Goal: Task Accomplishment & Management: Manage account settings

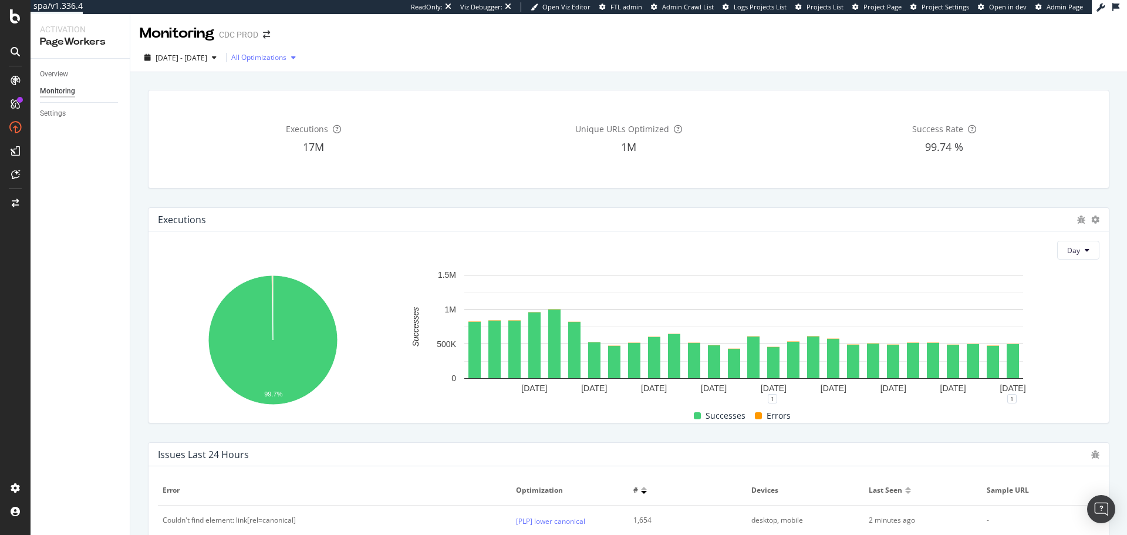
click at [286, 55] on div "All Optimizations" at bounding box center [258, 57] width 55 height 7
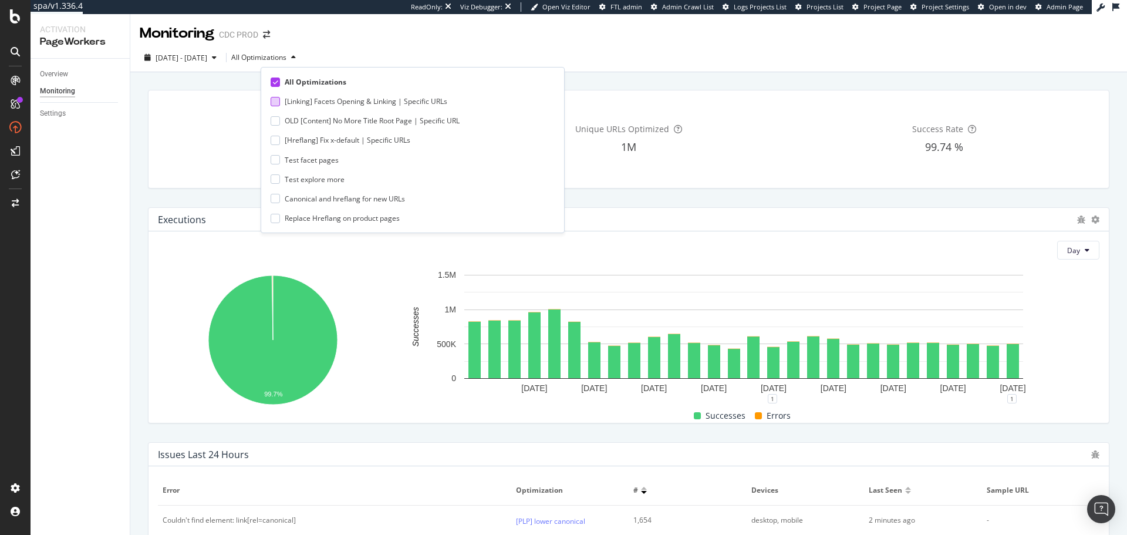
click at [334, 103] on div "[Linking] Facets Opening & Linking | Specific URLs" at bounding box center [366, 101] width 163 height 10
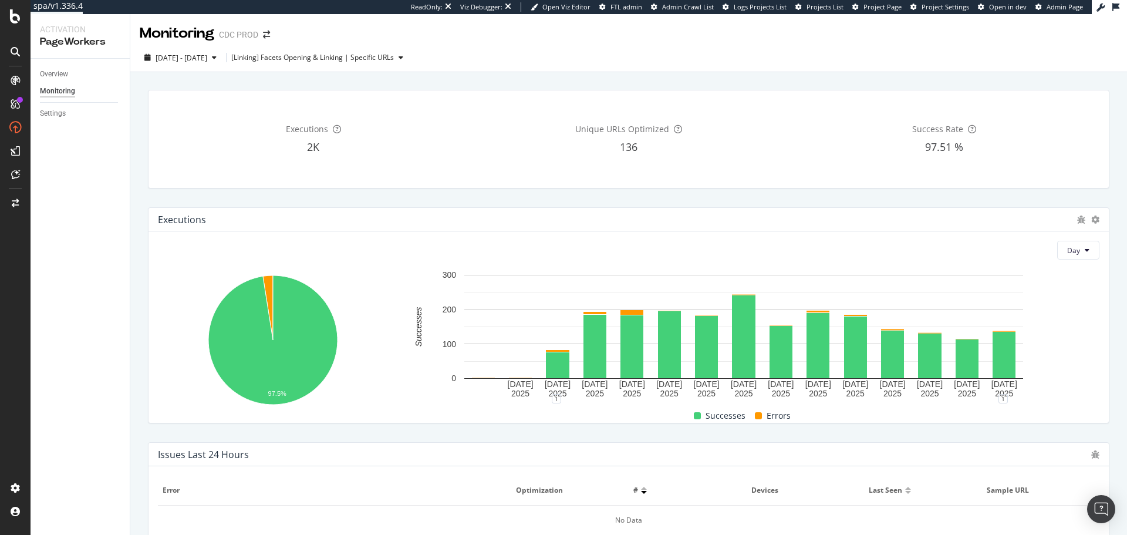
click at [744, 168] on div "Unique URLs Optimized 136" at bounding box center [628, 139] width 310 height 79
click at [207, 60] on span "2025 Jun. 25th - Jul. 22nd" at bounding box center [181, 58] width 52 height 10
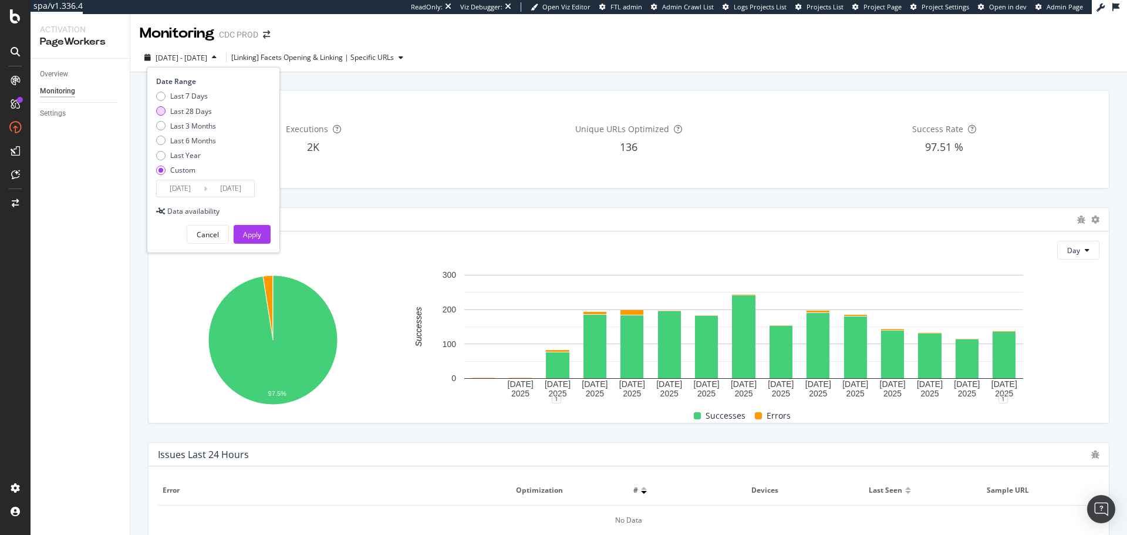
click at [188, 109] on div "Last 28 Days" at bounding box center [191, 111] width 42 height 10
type input "2025/07/23"
type input "2025/08/19"
click at [197, 121] on div "Last 3 Months" at bounding box center [193, 126] width 46 height 10
type input "2025/05/20"
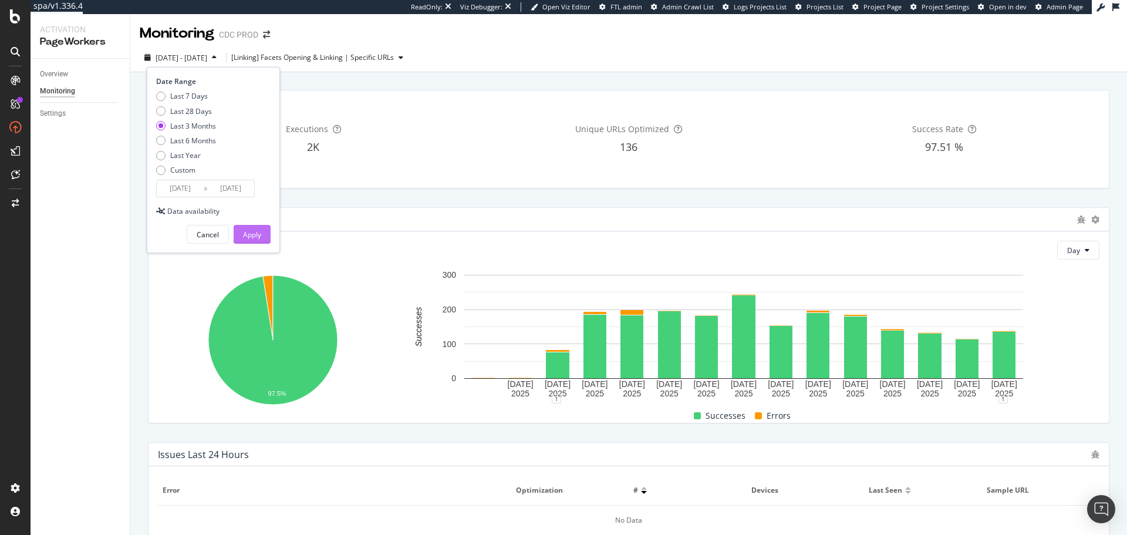
click at [251, 228] on div "Apply" at bounding box center [252, 234] width 18 height 18
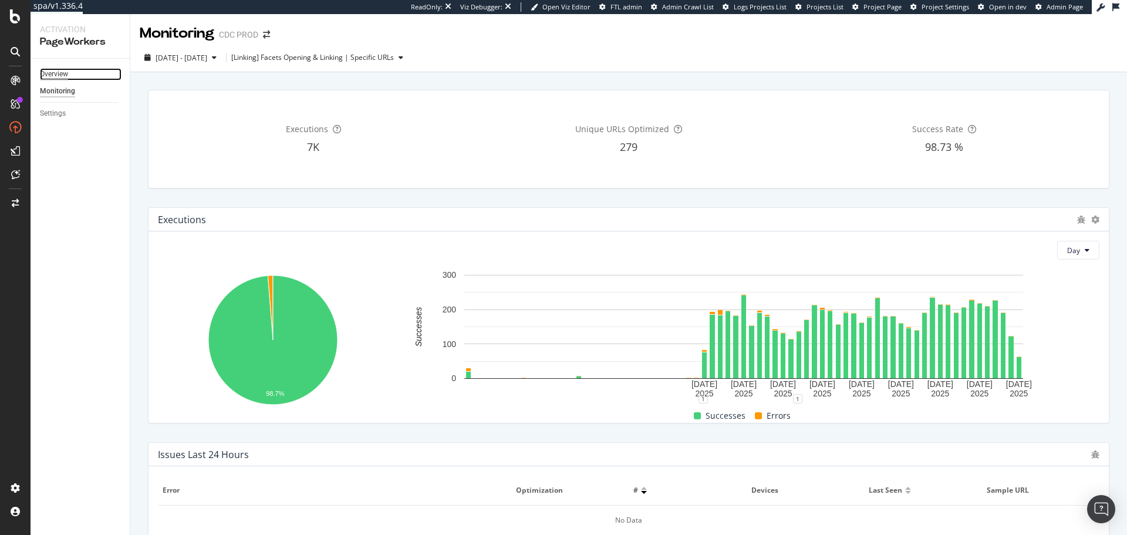
click at [63, 73] on div "Overview" at bounding box center [54, 74] width 28 height 12
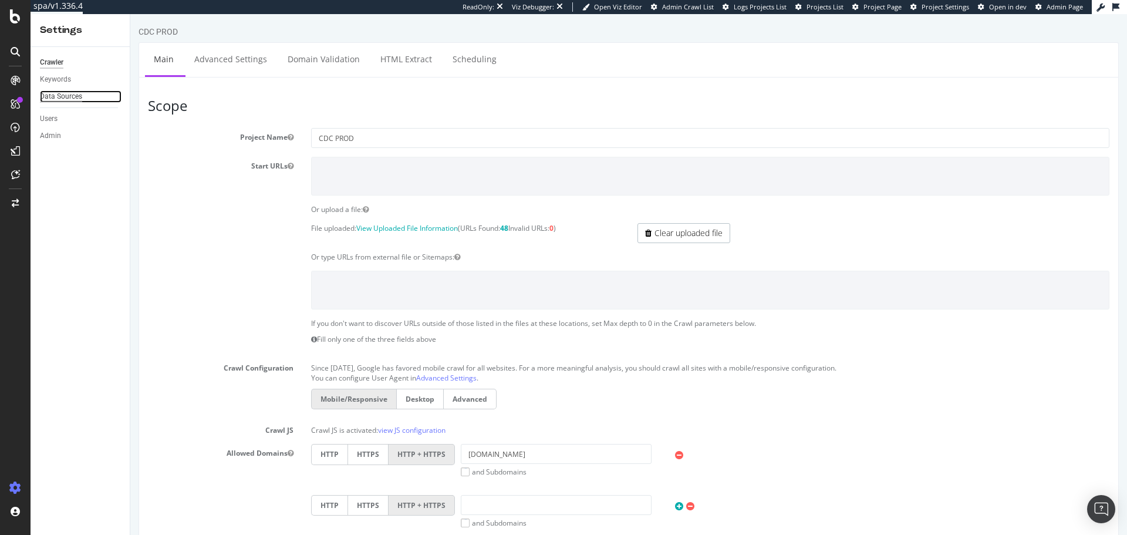
click at [73, 98] on div "Data Sources" at bounding box center [61, 96] width 42 height 12
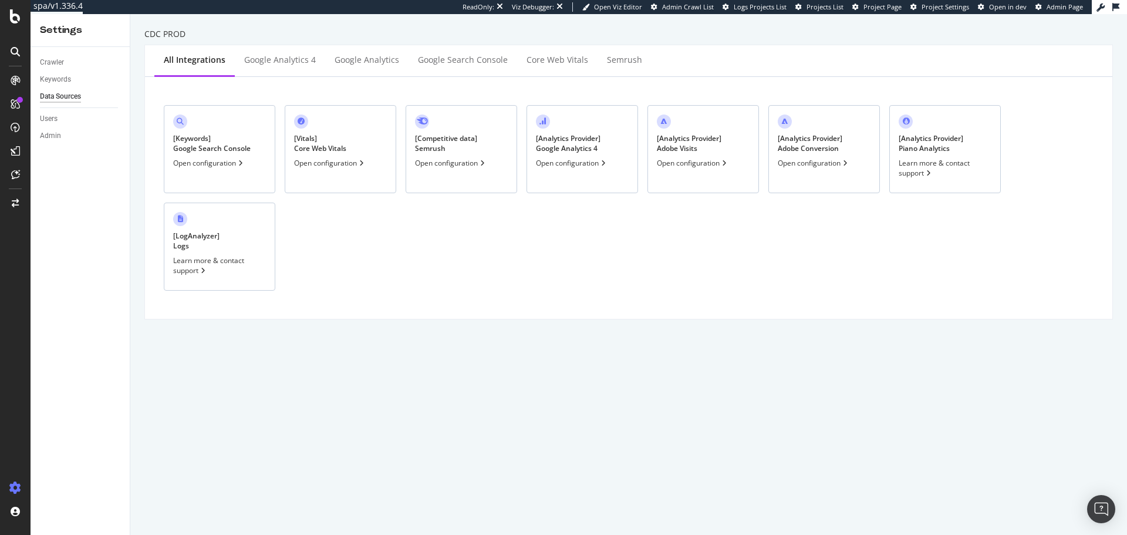
click at [581, 164] on div "Open configuration" at bounding box center [572, 163] width 72 height 10
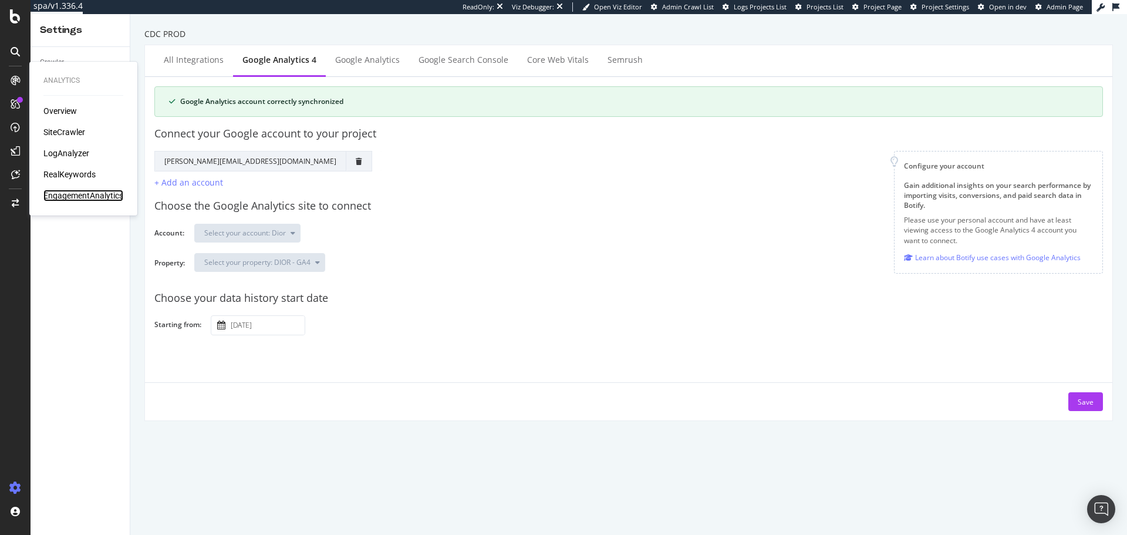
click at [80, 192] on div "EngagementAnalytics" at bounding box center [83, 196] width 80 height 12
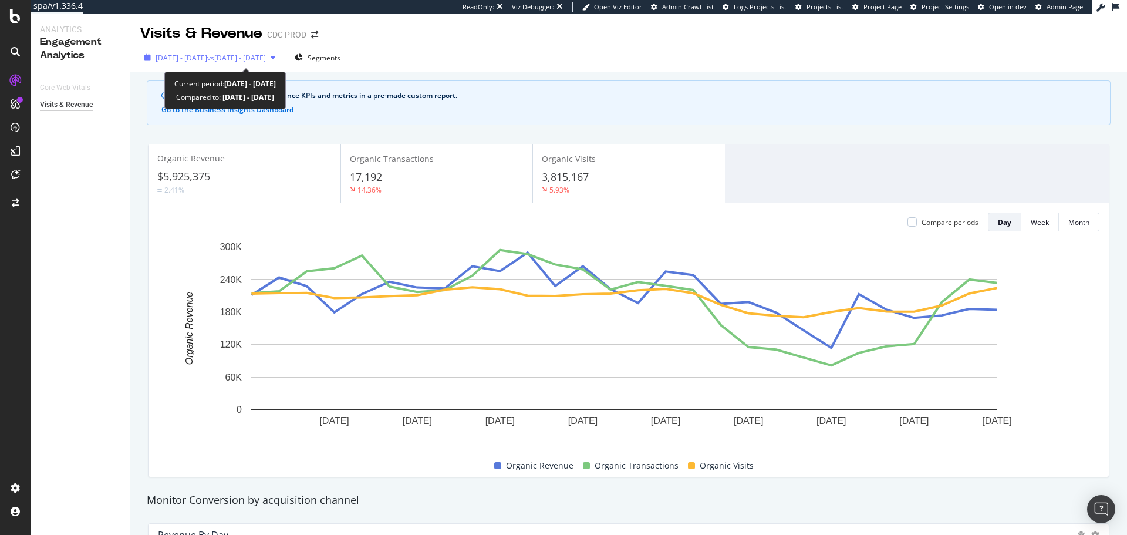
click at [280, 50] on div "2025 Apr. 27th - May. 24th vs 2025 Mar. 30th - Apr. 26th" at bounding box center [210, 58] width 140 height 18
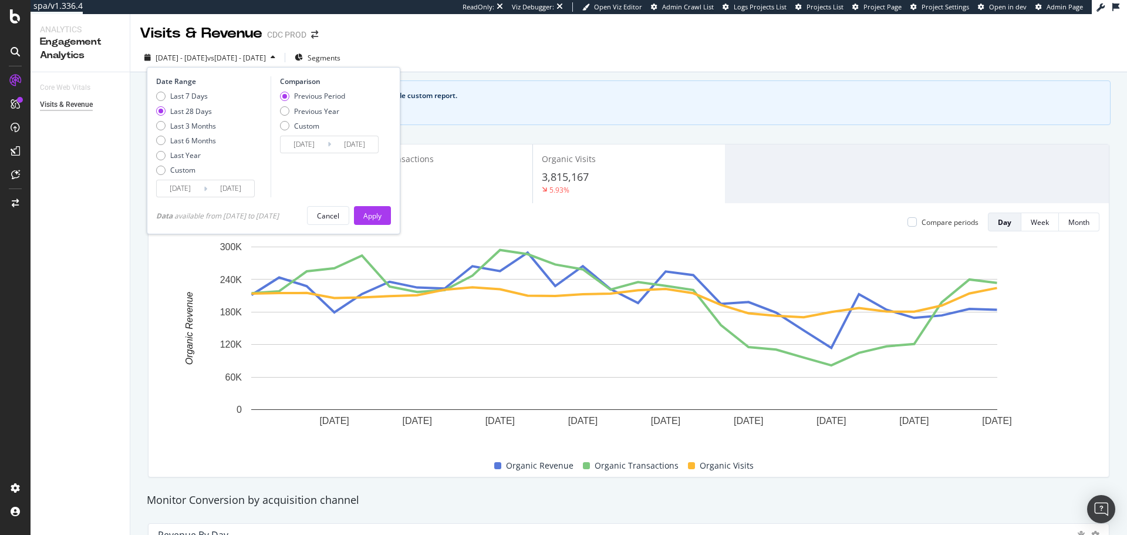
click at [231, 190] on input "2025/05/24" at bounding box center [230, 188] width 47 height 16
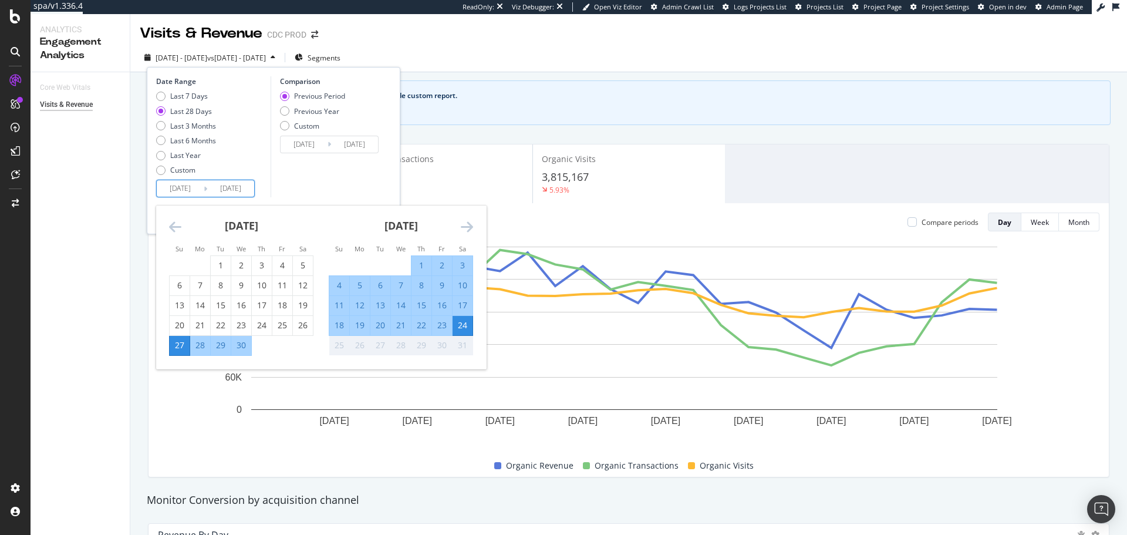
click at [557, 123] on div "See your organic search performance KPIs and metrics in a pre-made custom repor…" at bounding box center [628, 102] width 963 height 45
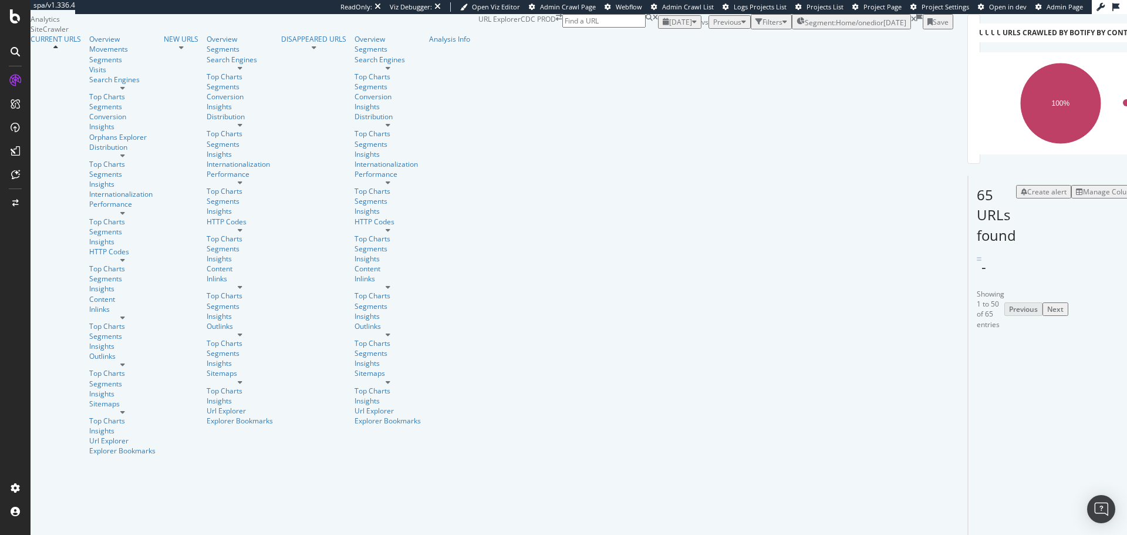
click at [669, 27] on span "2025 Jul. 18th" at bounding box center [680, 22] width 23 height 10
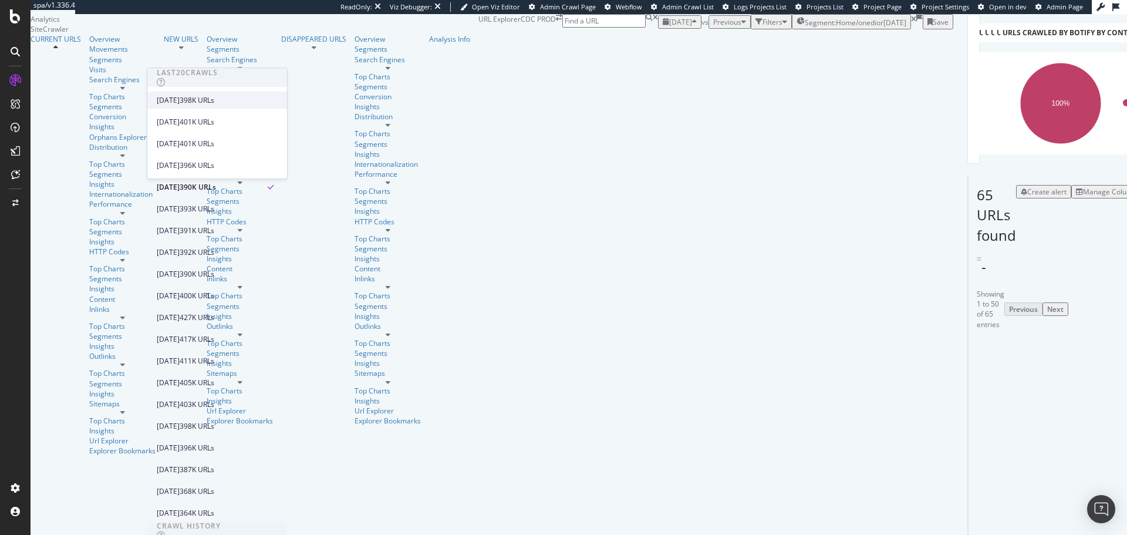
click at [214, 100] on div "398K URLs" at bounding box center [197, 100] width 35 height 11
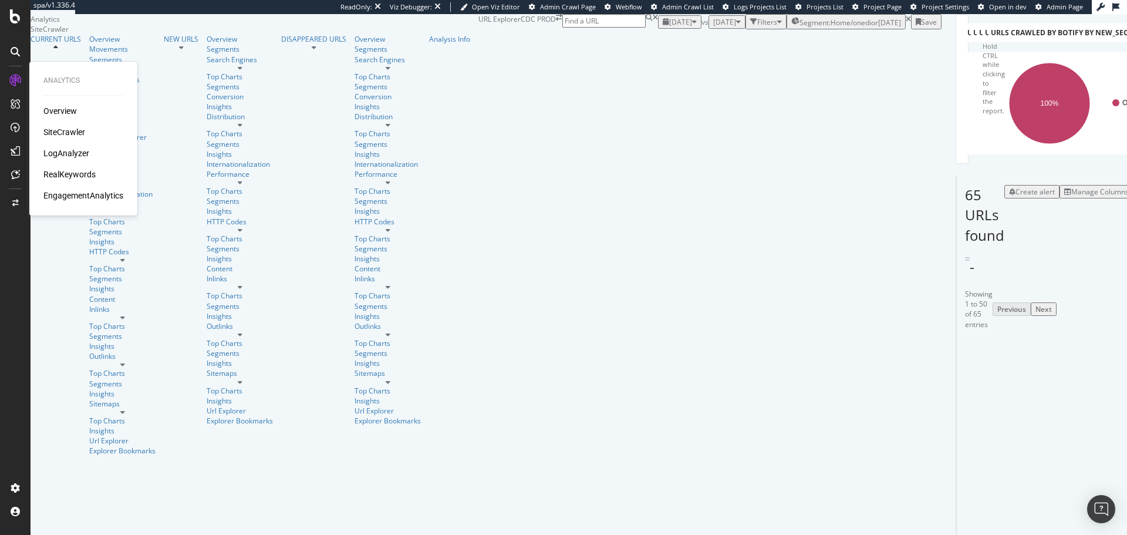
click at [73, 153] on div "LogAnalyzer" at bounding box center [66, 153] width 46 height 12
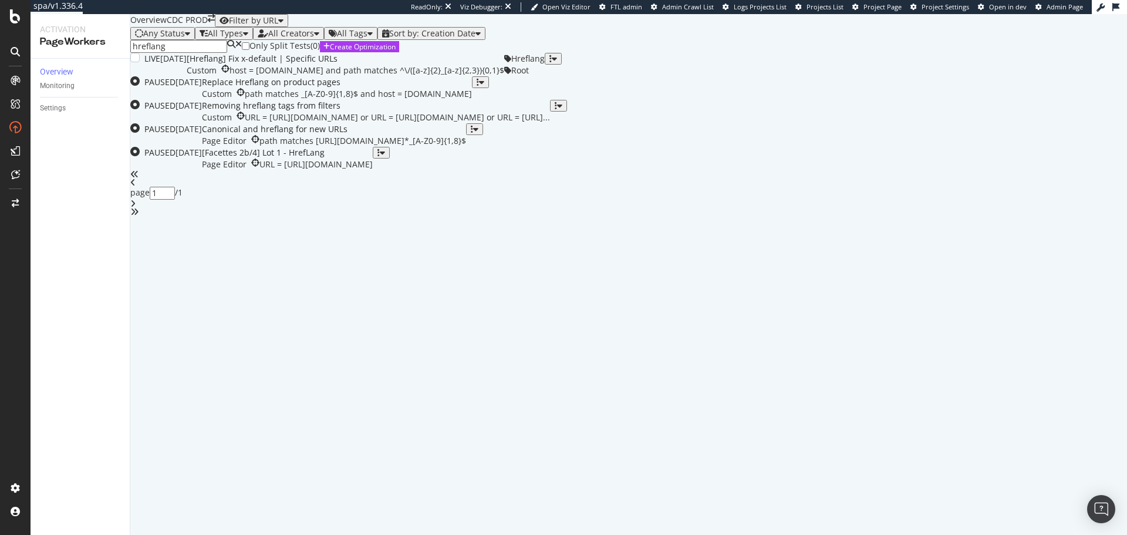
click at [371, 65] on div "[Hreflang] Fix x-default | Specific URLs" at bounding box center [345, 59] width 317 height 12
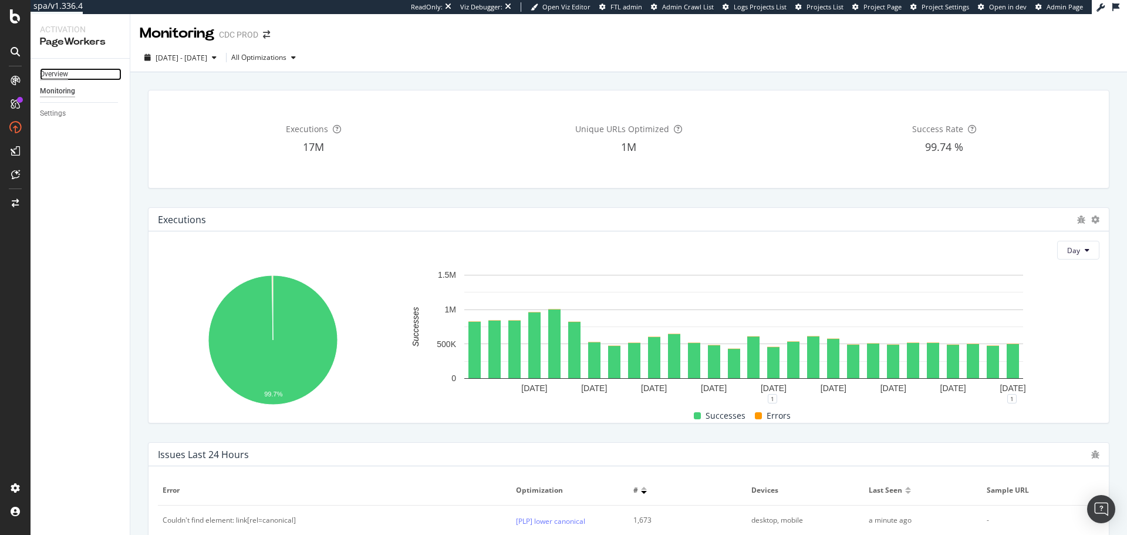
click at [44, 78] on div "Overview" at bounding box center [54, 74] width 28 height 12
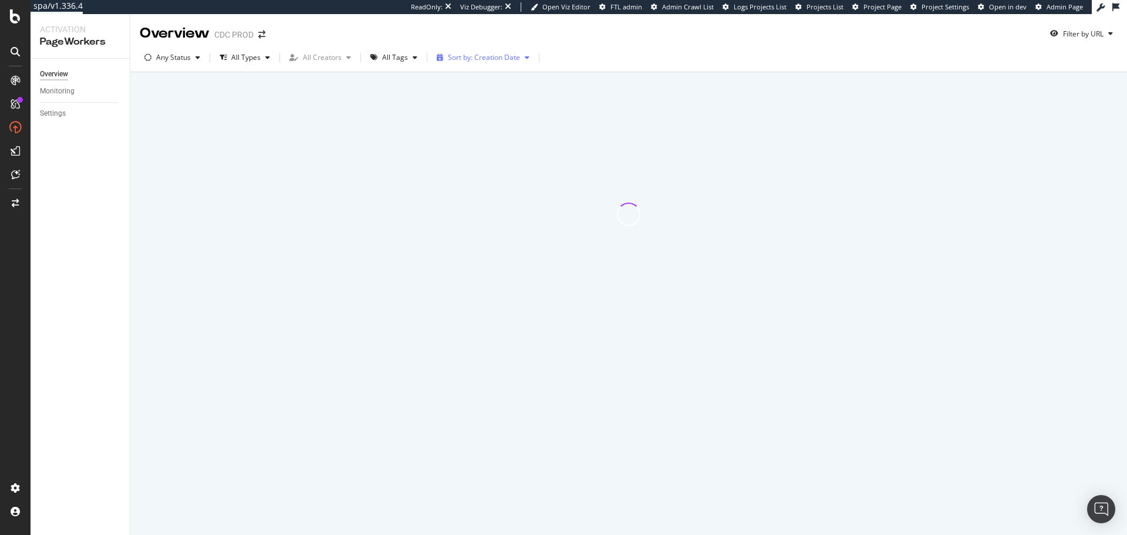
click at [459, 59] on div "Sort by: Creation Date" at bounding box center [484, 57] width 72 height 7
click at [575, 56] on div "Any Status All Types All Creators All Tags Sort by: Creation Date" at bounding box center [628, 59] width 996 height 23
click at [413, 60] on icon "button" at bounding box center [415, 57] width 5 height 7
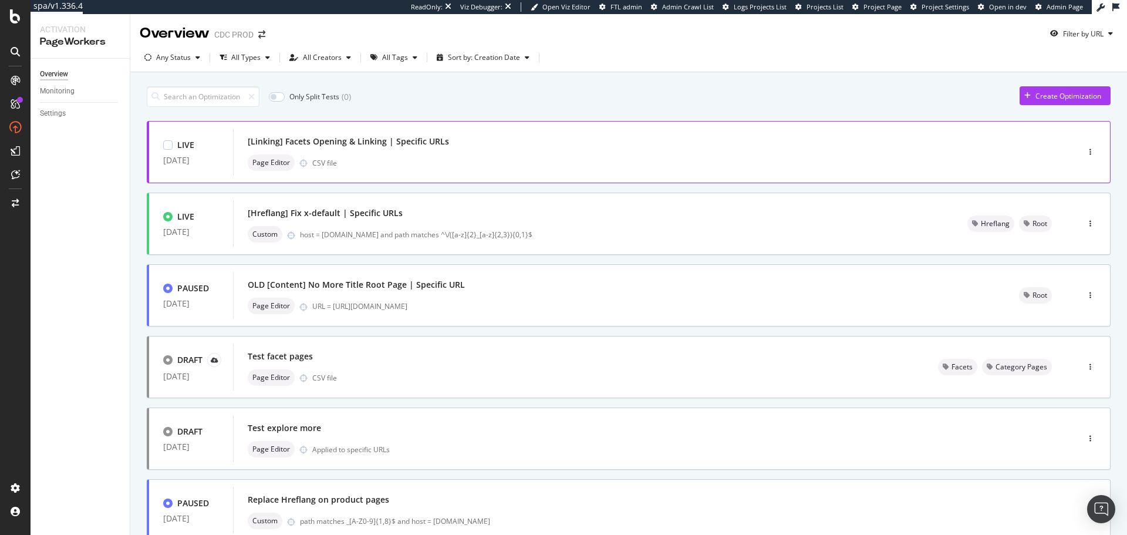
click at [411, 146] on div "[Linking] Facets Opening & Linking | Specific URLs" at bounding box center [348, 142] width 201 height 12
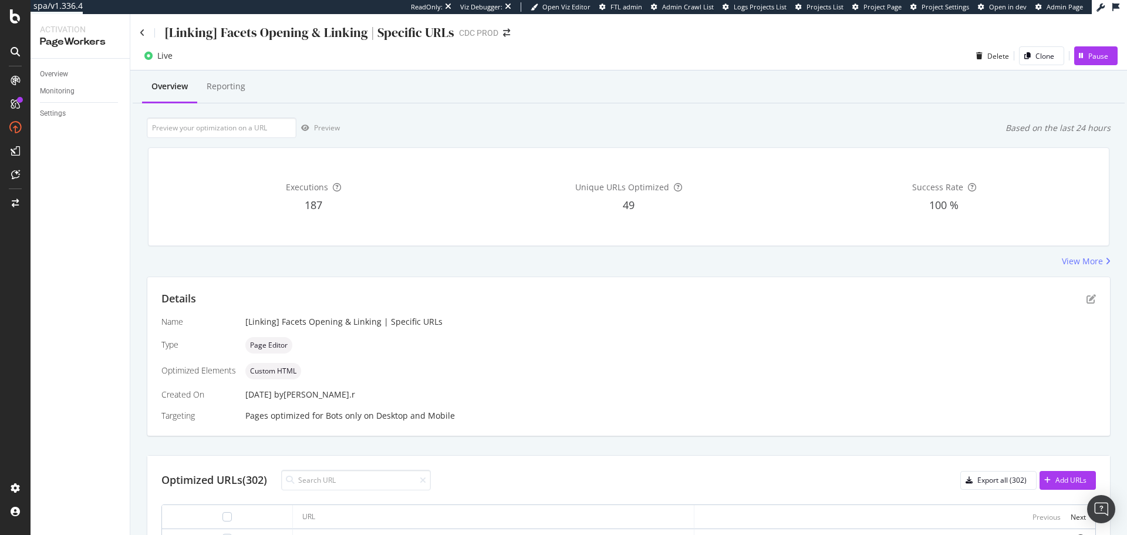
click at [545, 150] on div "Executions 187 Unique URLs Optimized 49 Success Rate 100 %" at bounding box center [628, 196] width 960 height 97
click at [1073, 263] on div "View More" at bounding box center [1081, 261] width 41 height 12
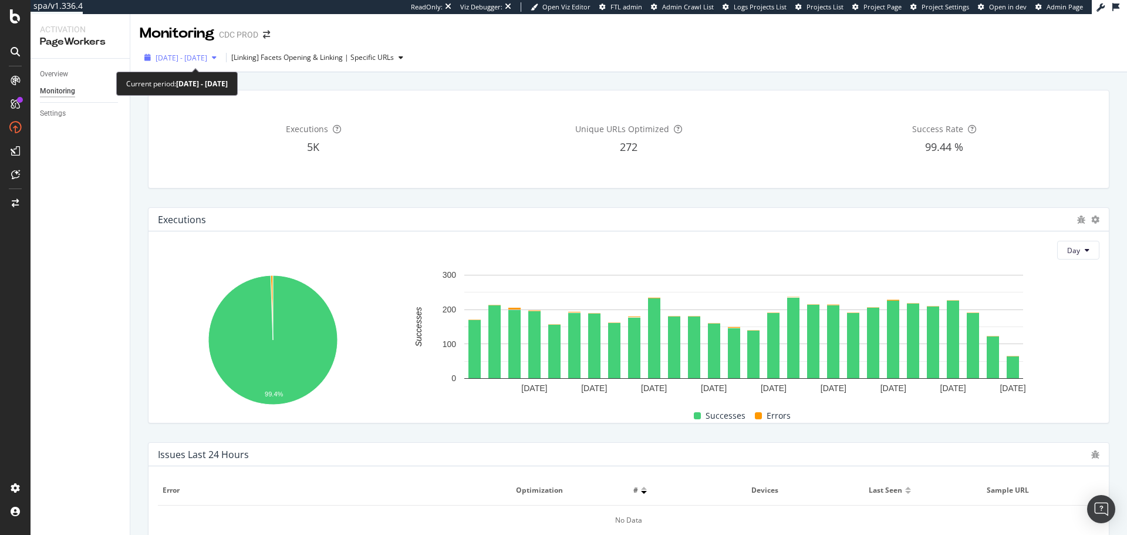
click at [207, 56] on span "2025 Jul. 23rd - Aug. 19th" at bounding box center [181, 58] width 52 height 10
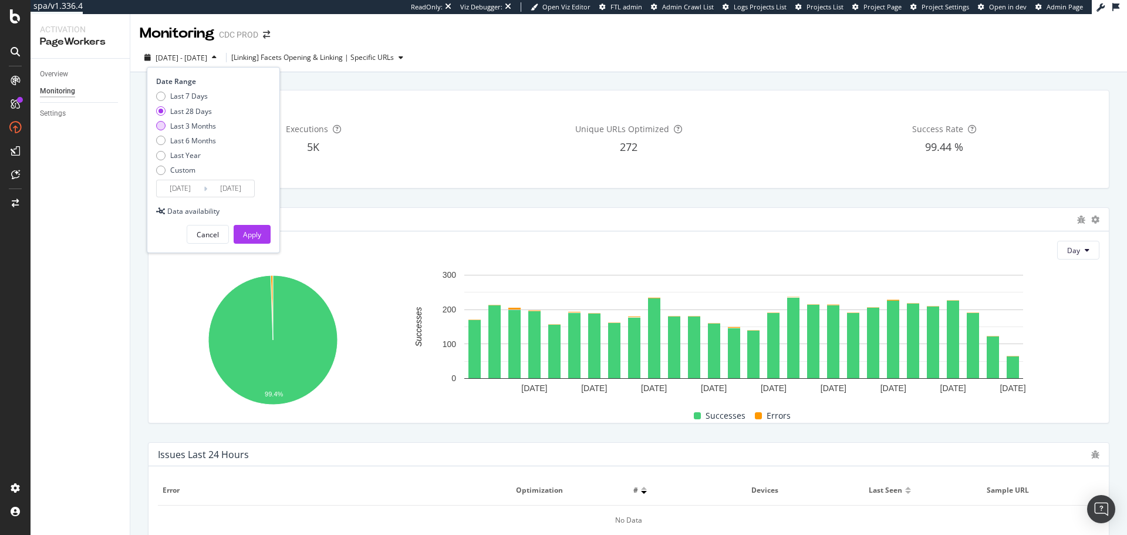
click at [186, 130] on div "Last 3 Months" at bounding box center [193, 126] width 46 height 10
type input "2025/05/20"
click at [258, 232] on div "Apply" at bounding box center [252, 234] width 18 height 10
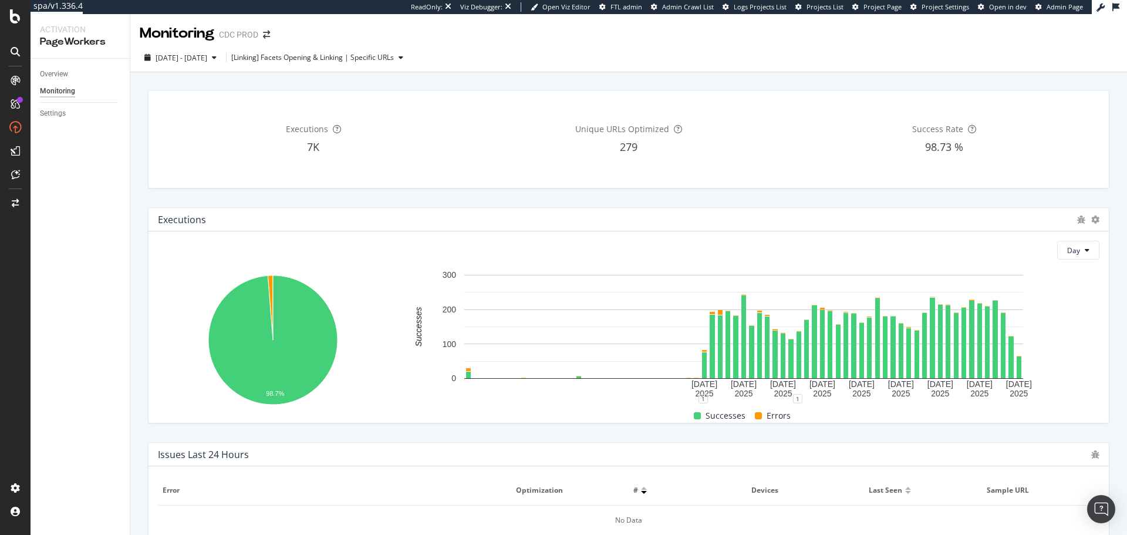
drag, startPoint x: 895, startPoint y: 131, endPoint x: 932, endPoint y: -24, distance: 159.8
click at [62, 74] on div "Overview" at bounding box center [54, 74] width 28 height 12
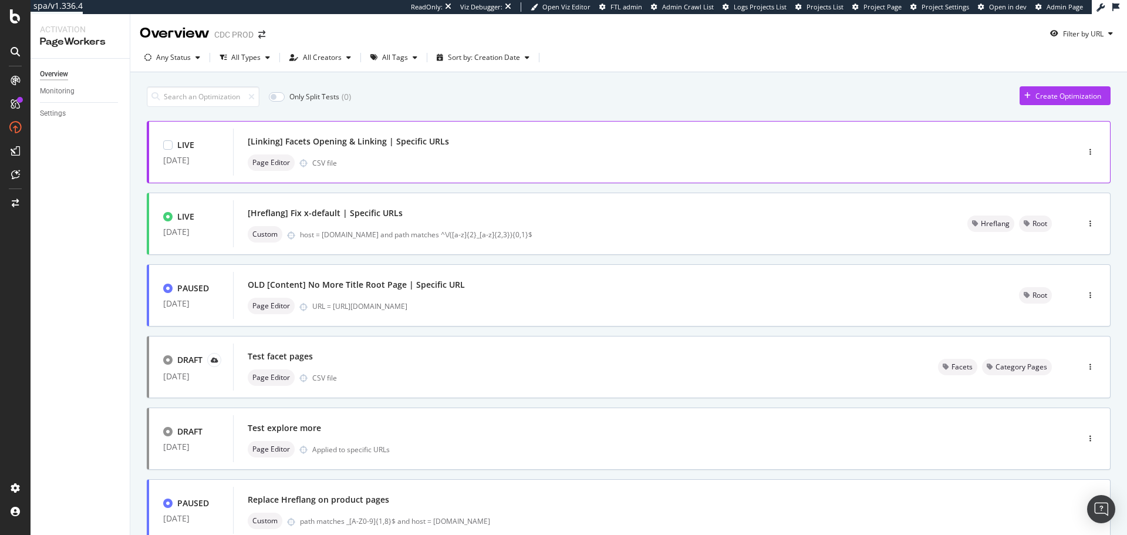
click at [427, 142] on div "[Linking] Facets Opening & Linking | Specific URLs" at bounding box center [348, 142] width 201 height 12
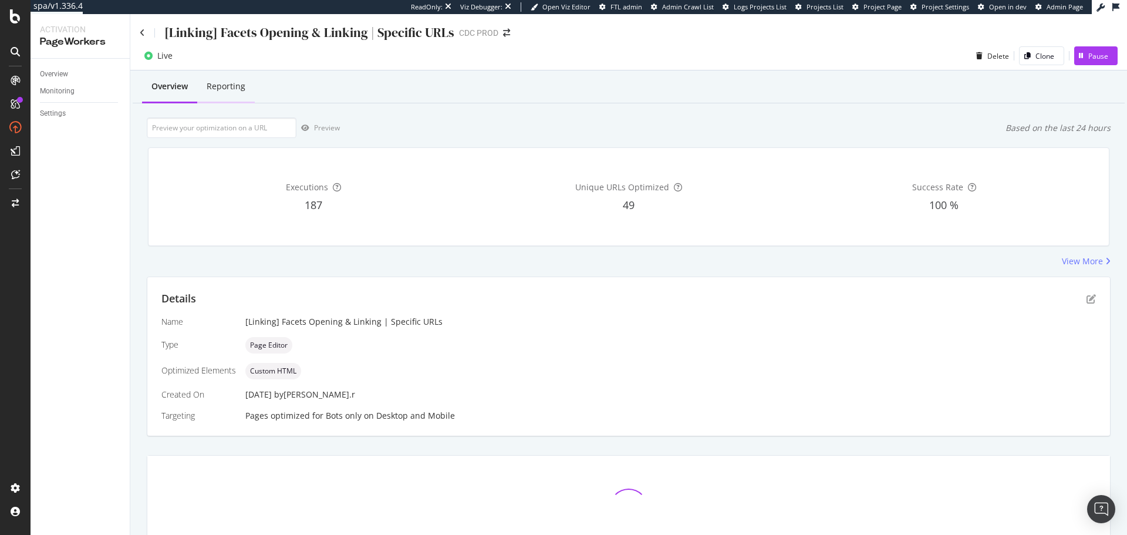
click at [225, 94] on div "Reporting" at bounding box center [226, 87] width 58 height 32
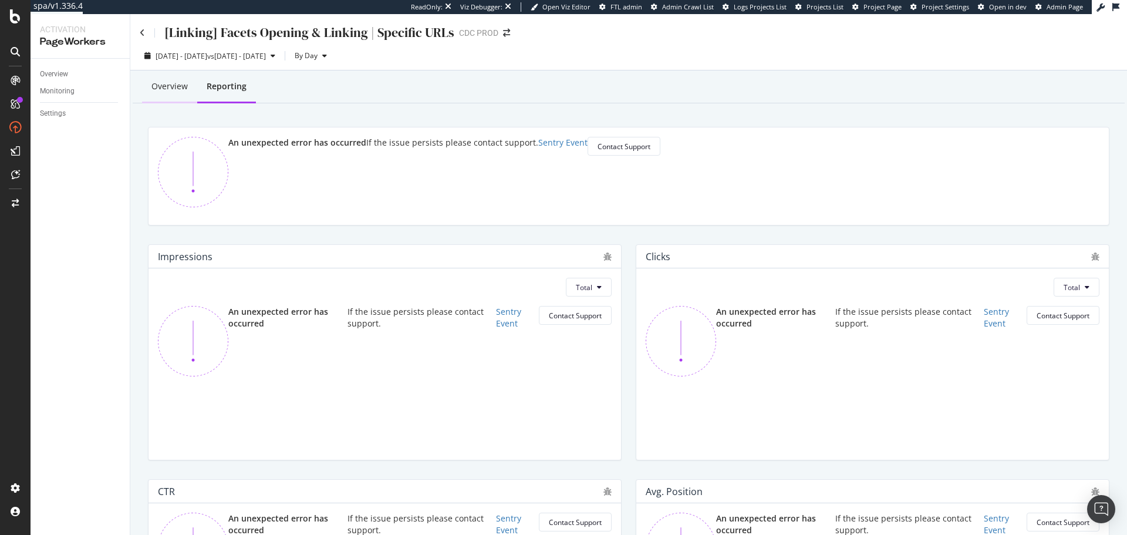
click at [177, 82] on div "Overview" at bounding box center [169, 86] width 36 height 12
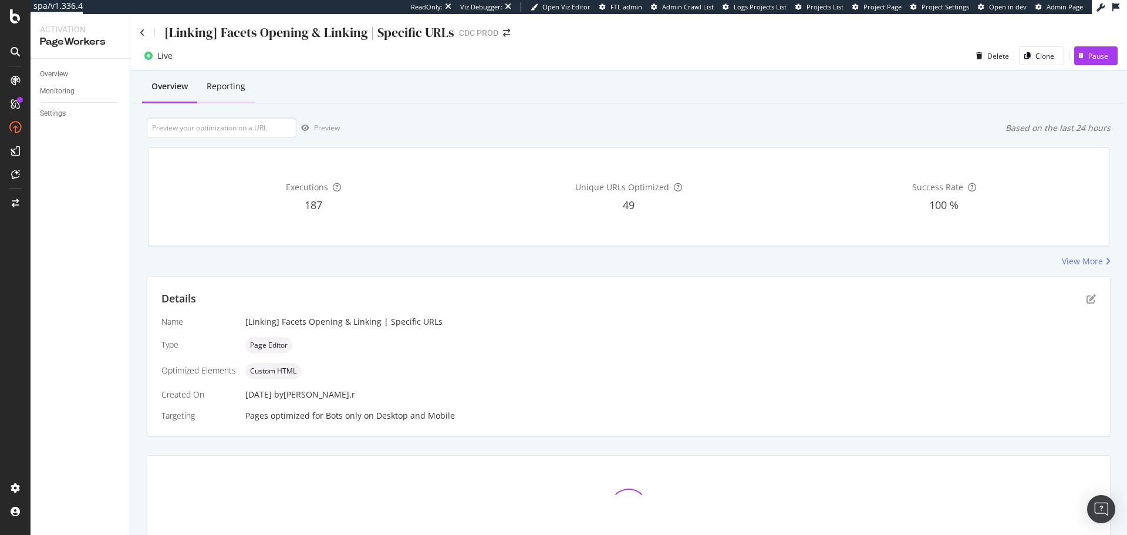
click at [222, 87] on div "Reporting" at bounding box center [226, 86] width 39 height 12
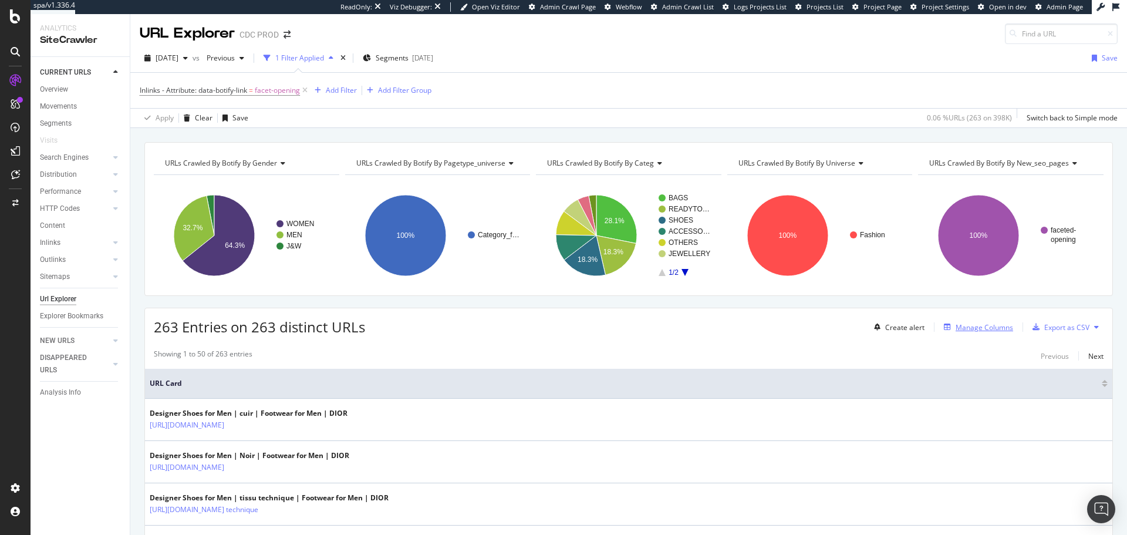
click at [989, 327] on div "Manage Columns" at bounding box center [984, 327] width 58 height 10
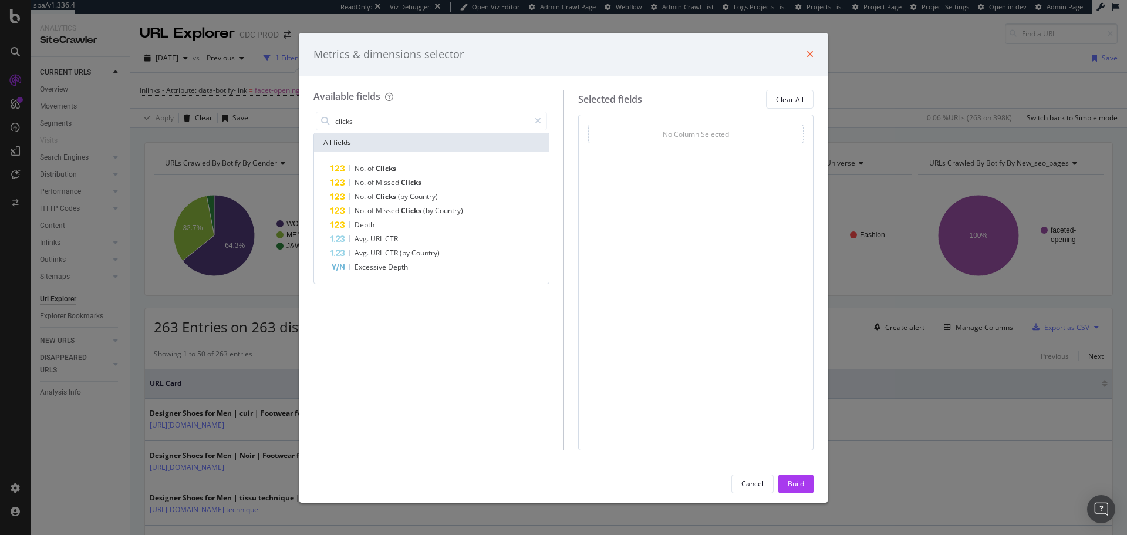
type input "clicks"
click at [812, 57] on icon "times" at bounding box center [809, 53] width 7 height 9
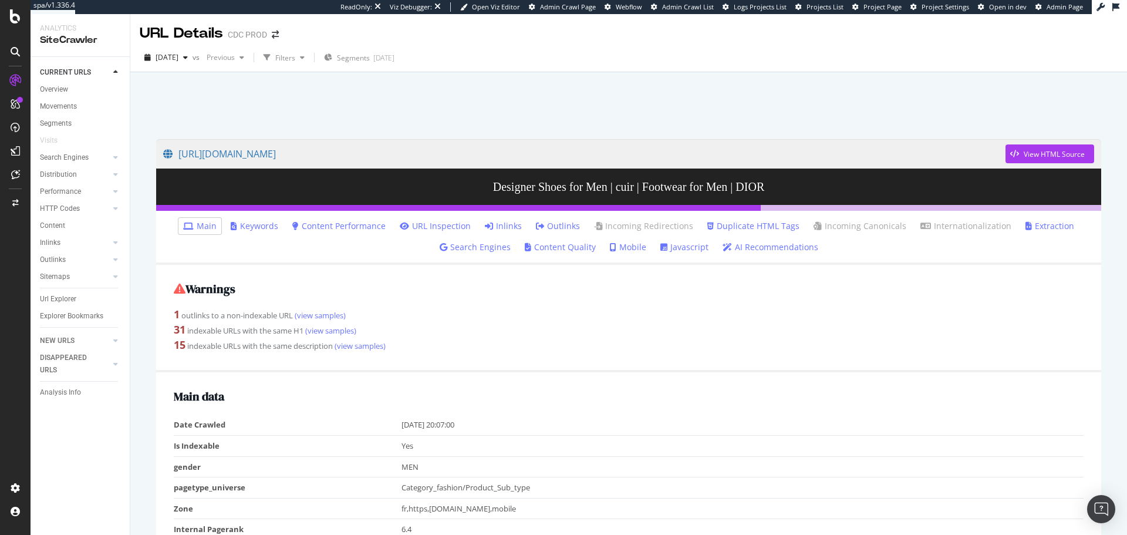
click at [512, 223] on link "Inlinks" at bounding box center [503, 226] width 37 height 12
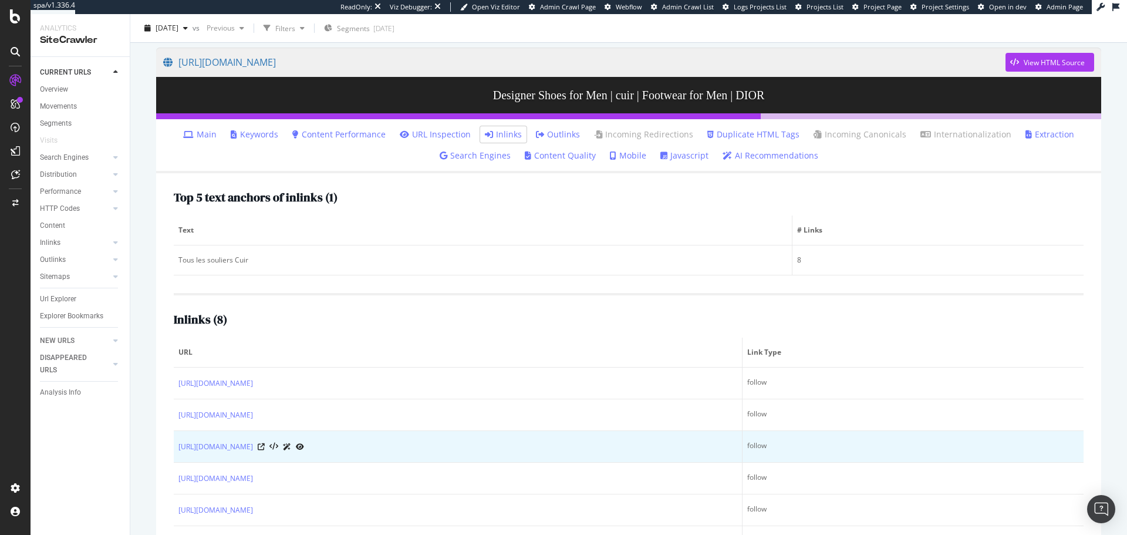
scroll to position [117, 0]
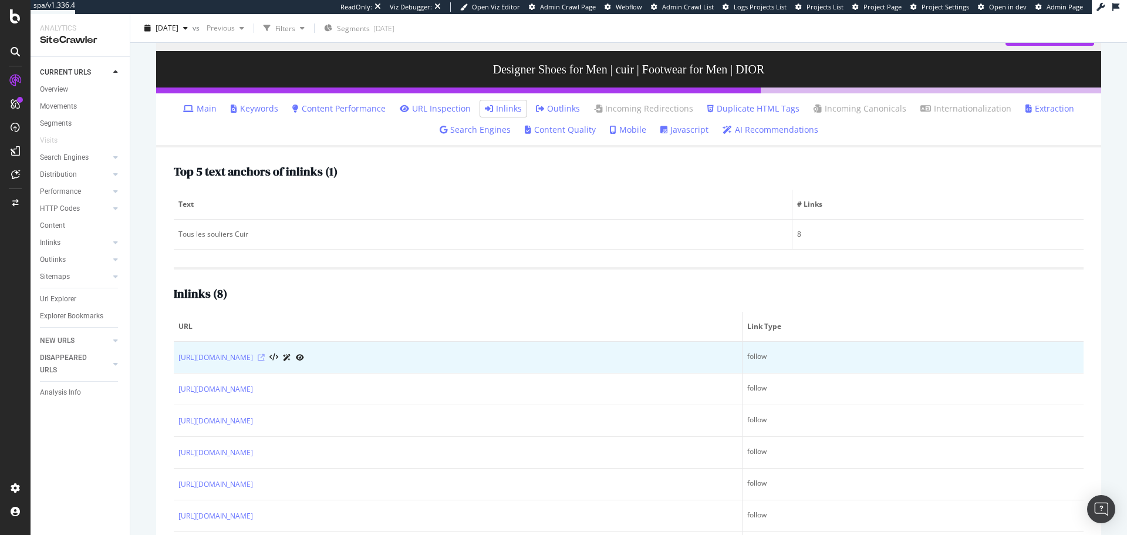
click at [265, 357] on icon at bounding box center [261, 357] width 7 height 7
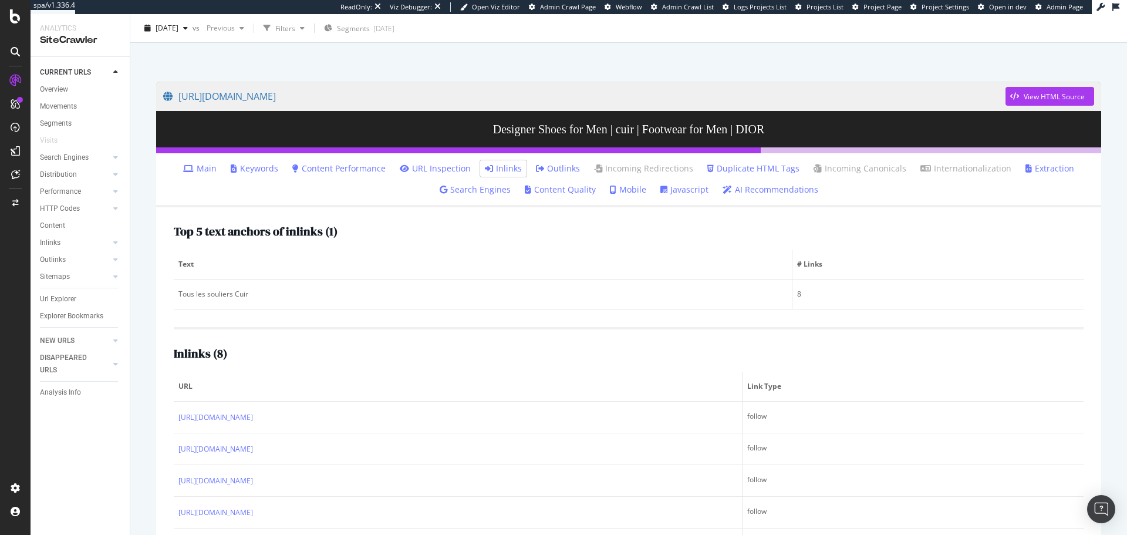
scroll to position [0, 0]
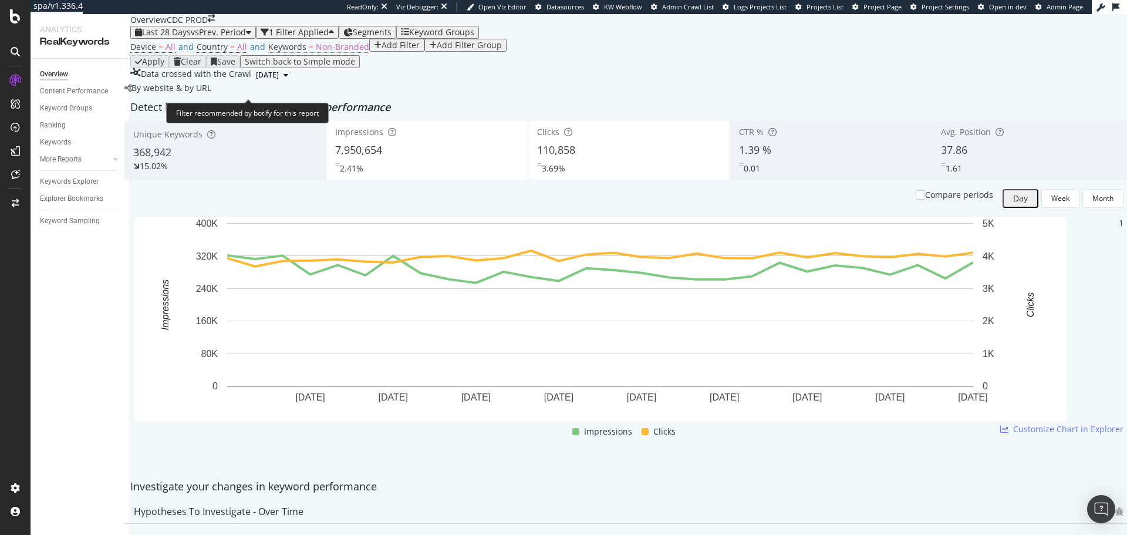
click at [335, 52] on span "Non-Branded" at bounding box center [342, 46] width 53 height 11
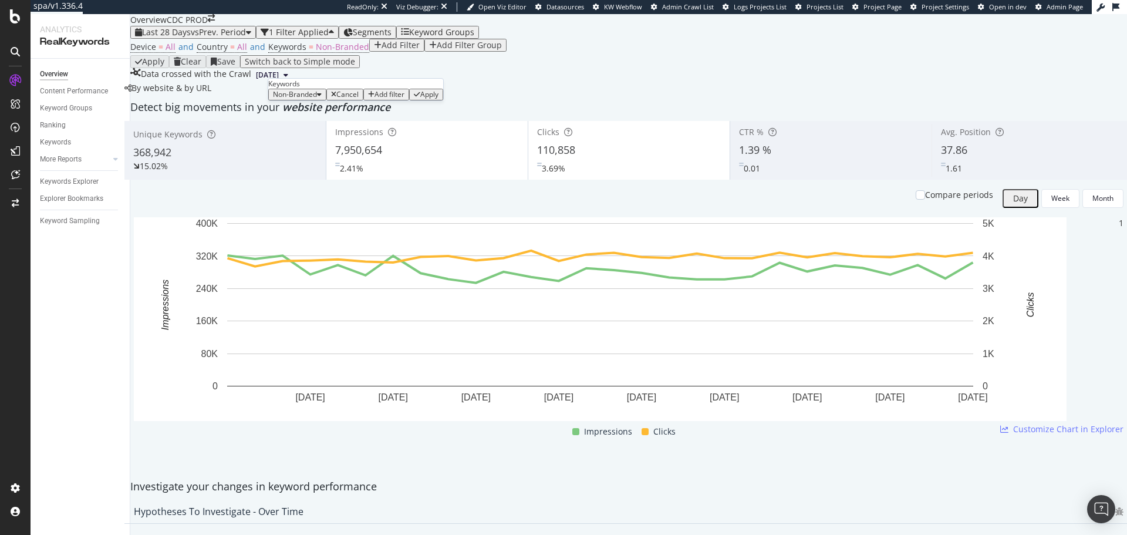
click at [317, 99] on span "Non-Branded" at bounding box center [295, 94] width 44 height 10
click at [313, 222] on span "All" at bounding box center [348, 227] width 120 height 11
click at [384, 98] on div "button" at bounding box center [381, 94] width 6 height 7
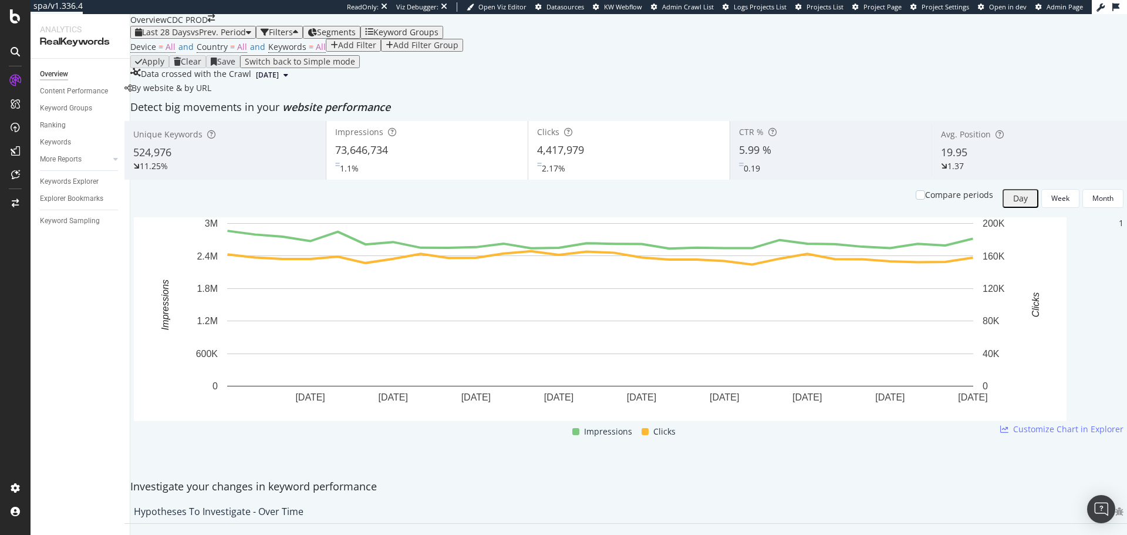
click at [338, 50] on div "Add Filter" at bounding box center [357, 44] width 38 height 9
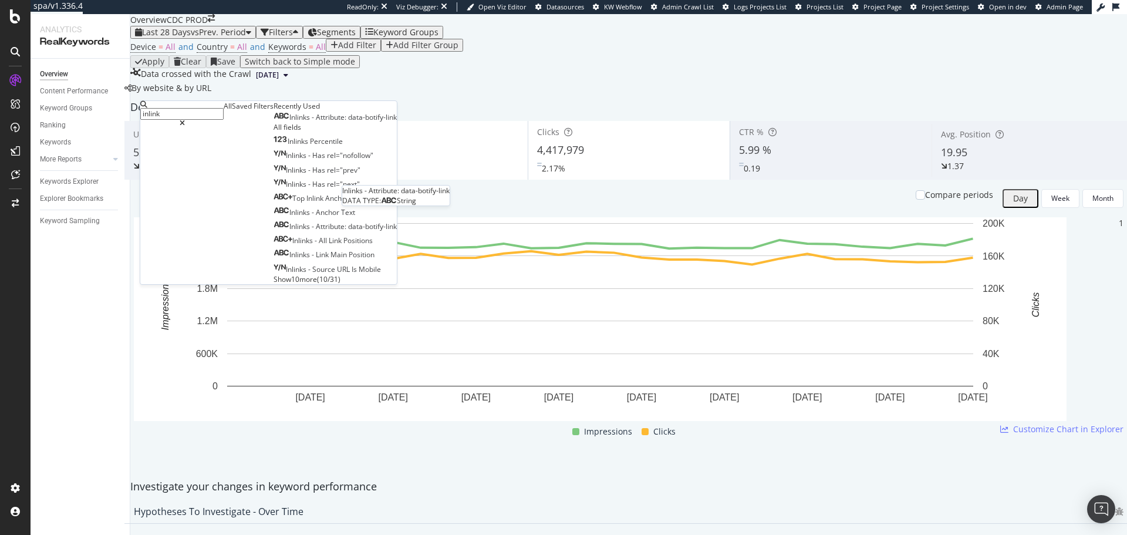
type input "inlink"
click at [348, 122] on span "data-botify-link" at bounding box center [372, 117] width 49 height 10
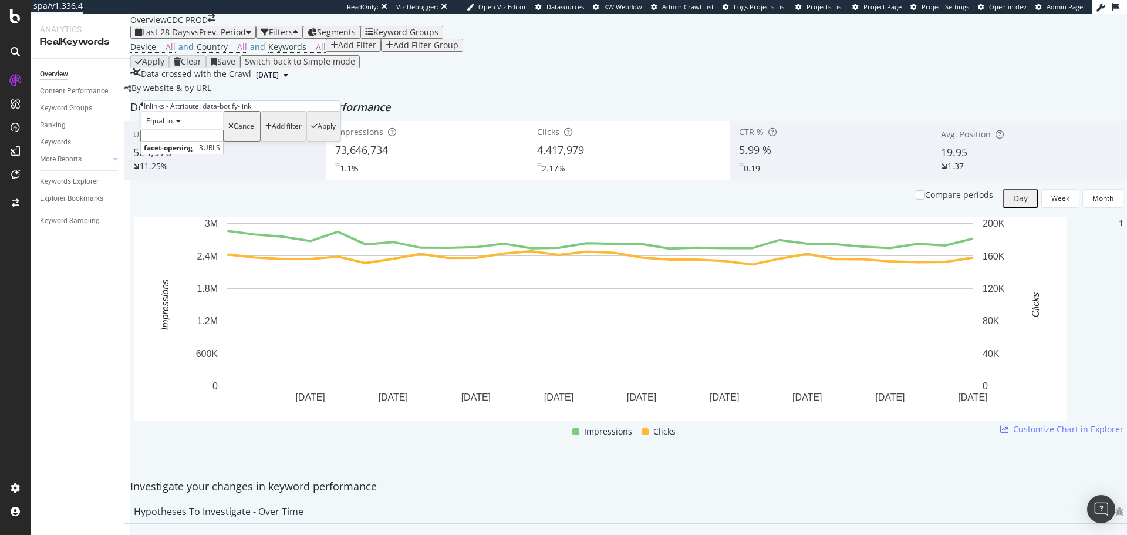
click at [215, 141] on input "text" at bounding box center [181, 136] width 83 height 12
click at [196, 153] on span "facet-opening" at bounding box center [170, 148] width 52 height 10
type input "facet-opening"
click at [317, 134] on div "Apply" at bounding box center [326, 130] width 18 height 8
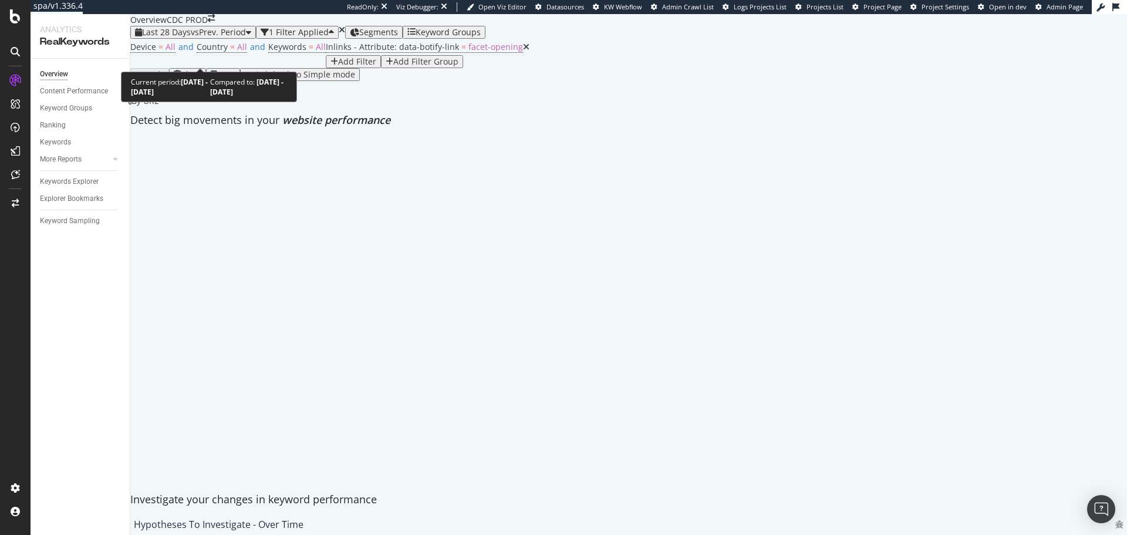
click at [197, 37] on div "Last 28 Days vs Prev. Period" at bounding box center [193, 32] width 116 height 9
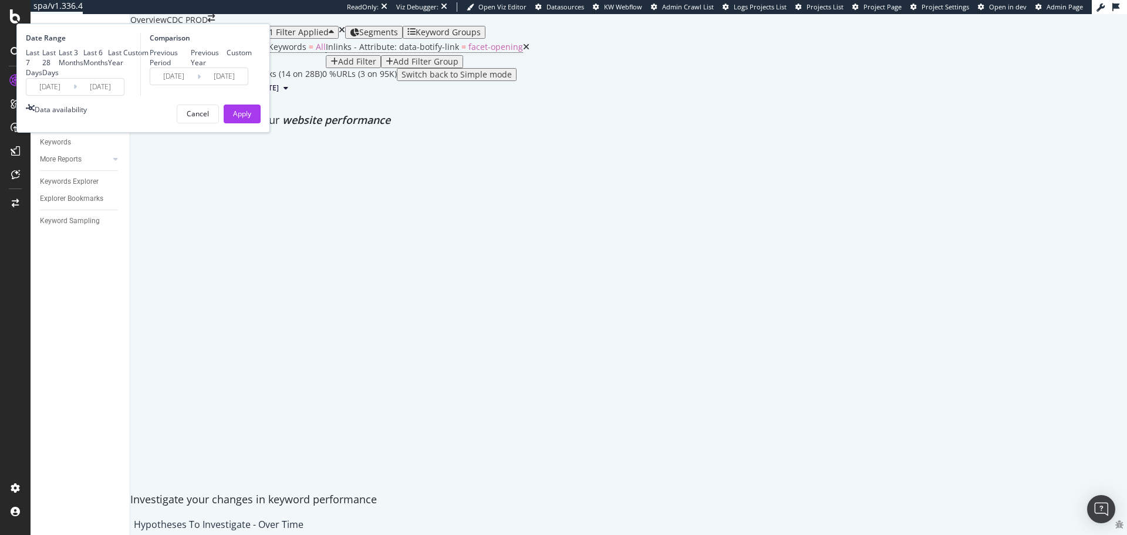
click at [83, 67] on div "Last 3 Months" at bounding box center [71, 58] width 25 height 20
type input "2025/05/17"
type input "2025/02/14"
type input "2025/05/16"
click at [251, 119] on div "Apply" at bounding box center [242, 114] width 18 height 10
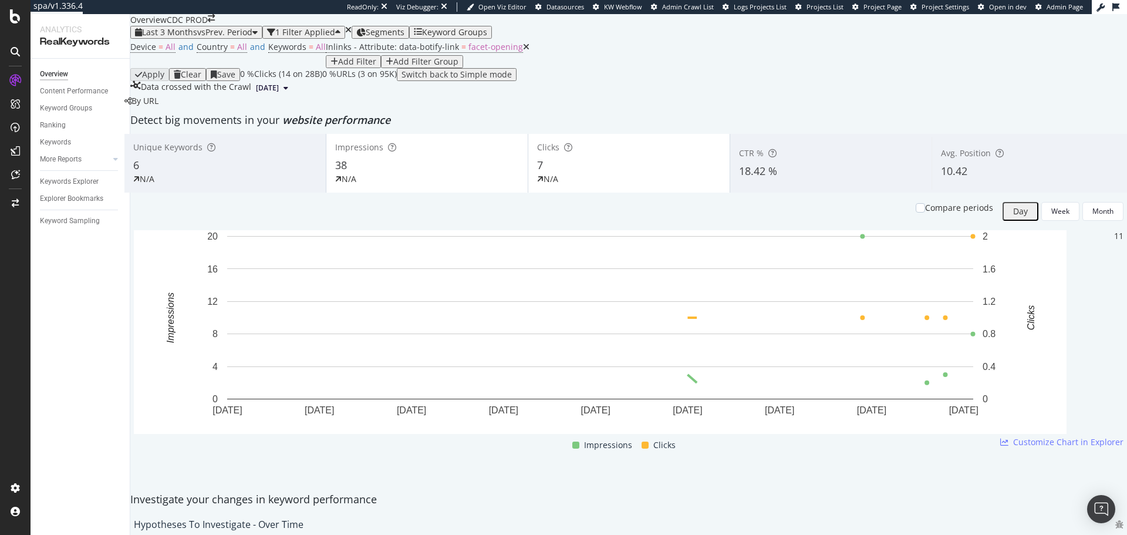
click at [288, 92] on icon at bounding box center [285, 87] width 5 height 7
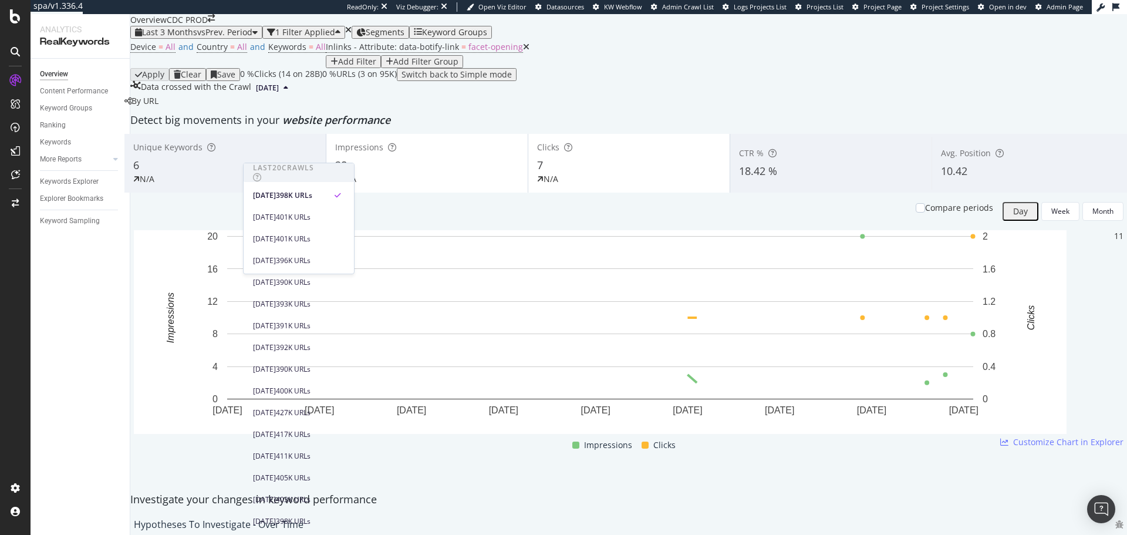
click at [158, 107] on div "By URL" at bounding box center [141, 101] width 34 height 12
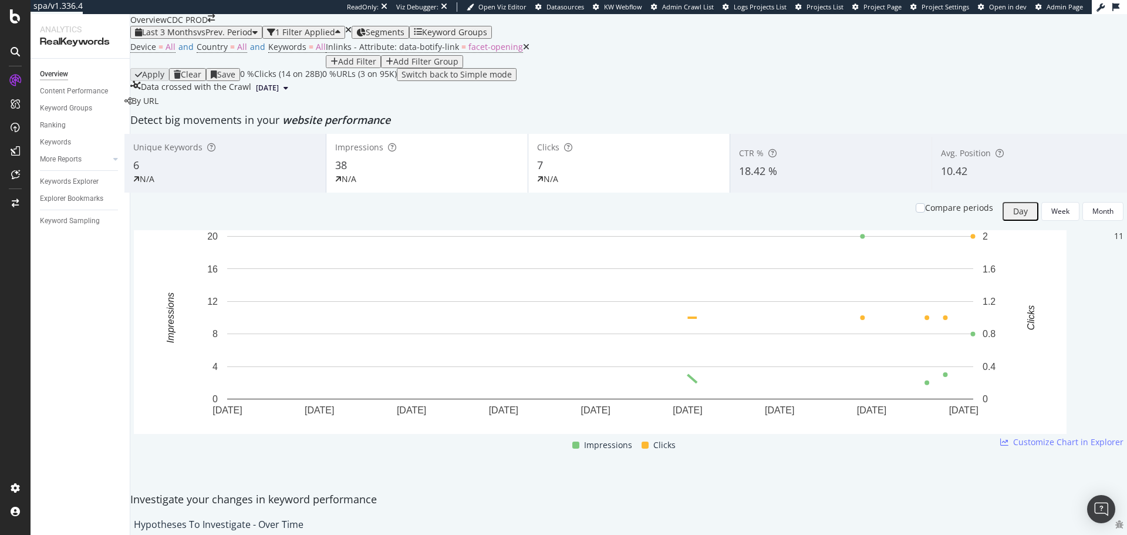
click at [275, 93] on span "2025 Aug. 15th" at bounding box center [267, 88] width 23 height 11
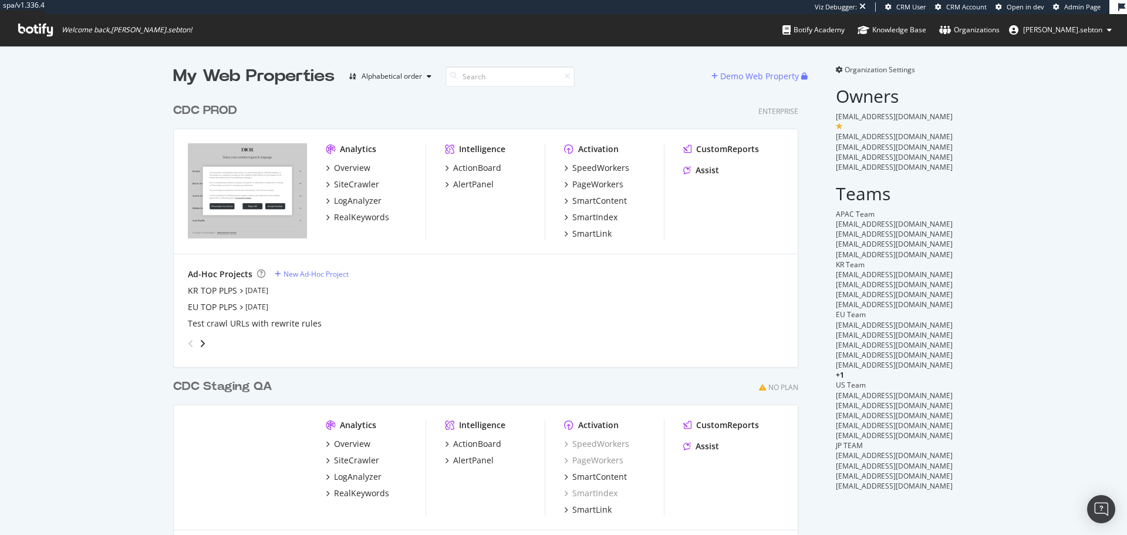
scroll to position [526, 1109]
click at [234, 113] on div "CDC PROD" at bounding box center [207, 110] width 69 height 17
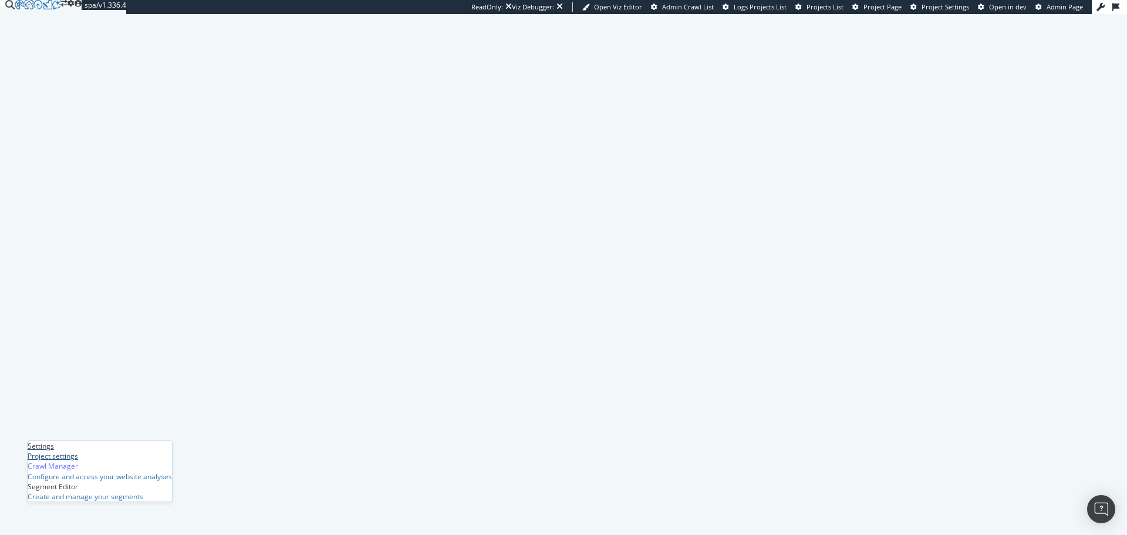
drag, startPoint x: 115, startPoint y: 435, endPoint x: 314, endPoint y: 456, distance: 200.0
click at [115, 441] on div "Settings Project settings" at bounding box center [100, 451] width 144 height 20
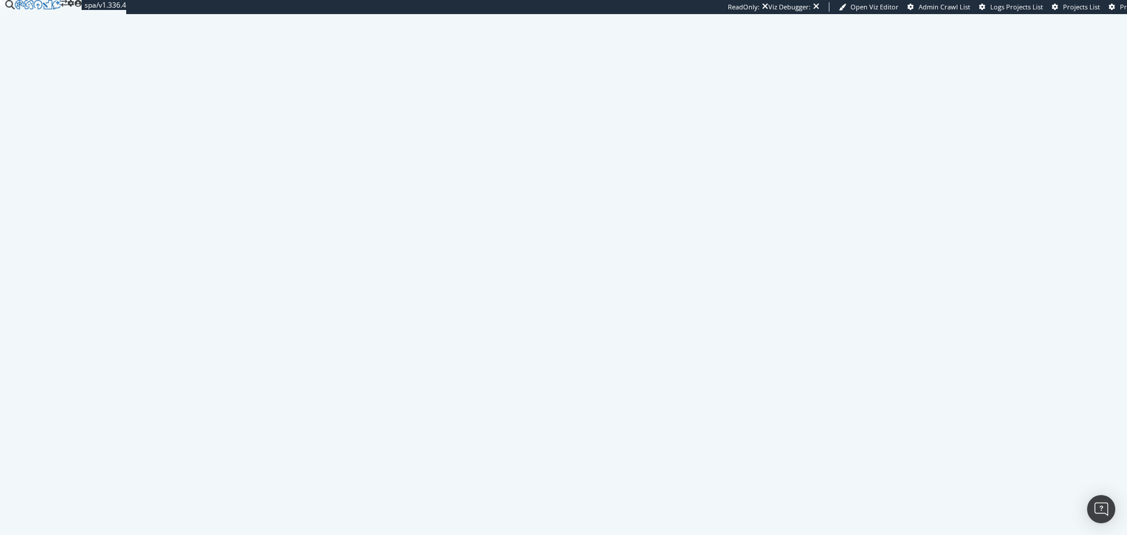
click at [83, 123] on div "EngagementAnalytics" at bounding box center [65, 118] width 71 height 10
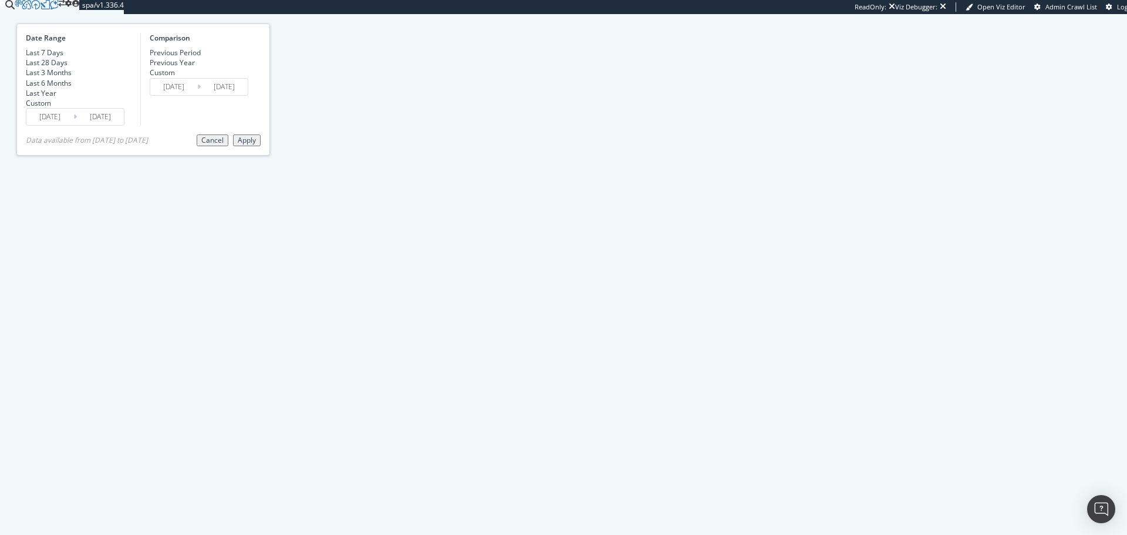
click at [124, 125] on input "[DATE]" at bounding box center [100, 117] width 47 height 16
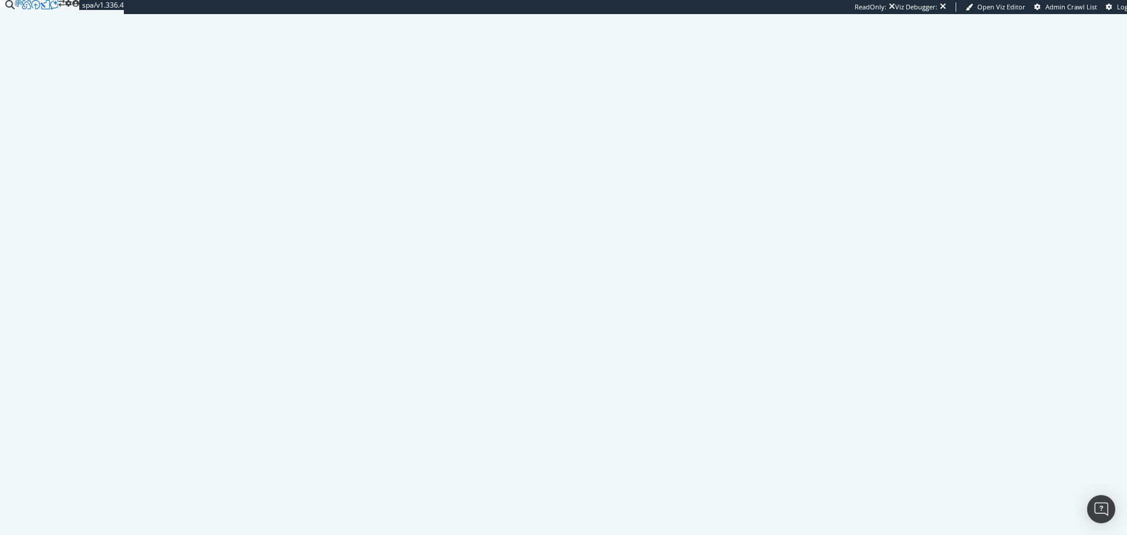
click at [87, 441] on div "Settings Project settings" at bounding box center [100, 451] width 144 height 20
